Goal: Transaction & Acquisition: Purchase product/service

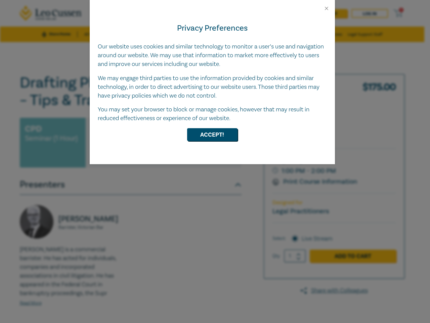
click at [215, 161] on div "Privacy Preferences Our website uses cookies and similar technology to monitor …" at bounding box center [212, 87] width 245 height 153
click at [327, 8] on button "Close" at bounding box center [327, 8] width 6 height 6
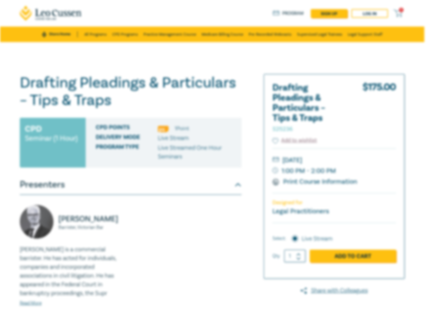
click at [213, 134] on div "Delivery Mode Live Stream" at bounding box center [166, 138] width 141 height 9
